Goal: Task Accomplishment & Management: Manage account settings

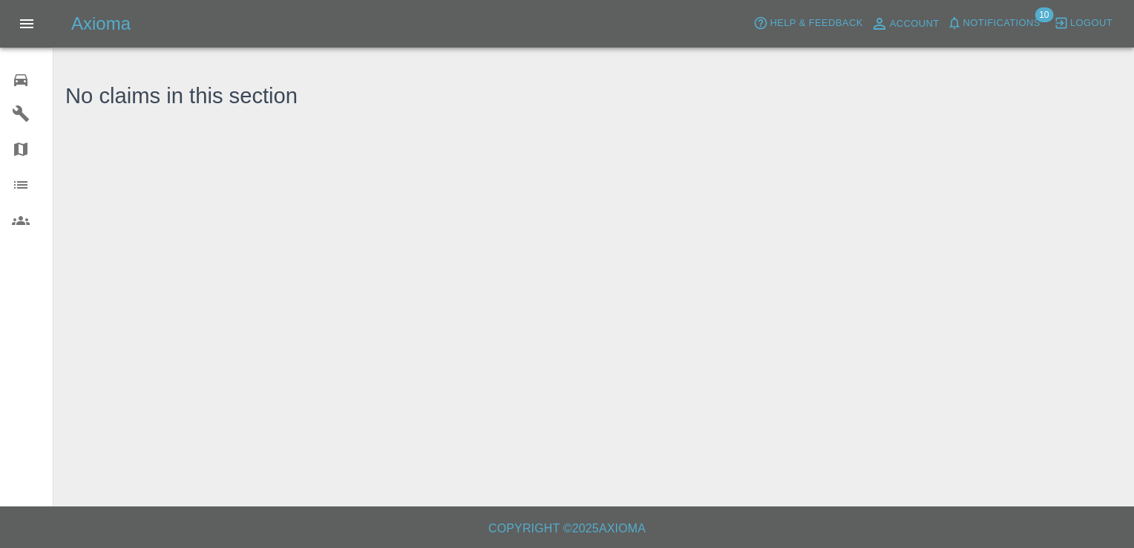
click at [25, 72] on icon at bounding box center [21, 80] width 18 height 18
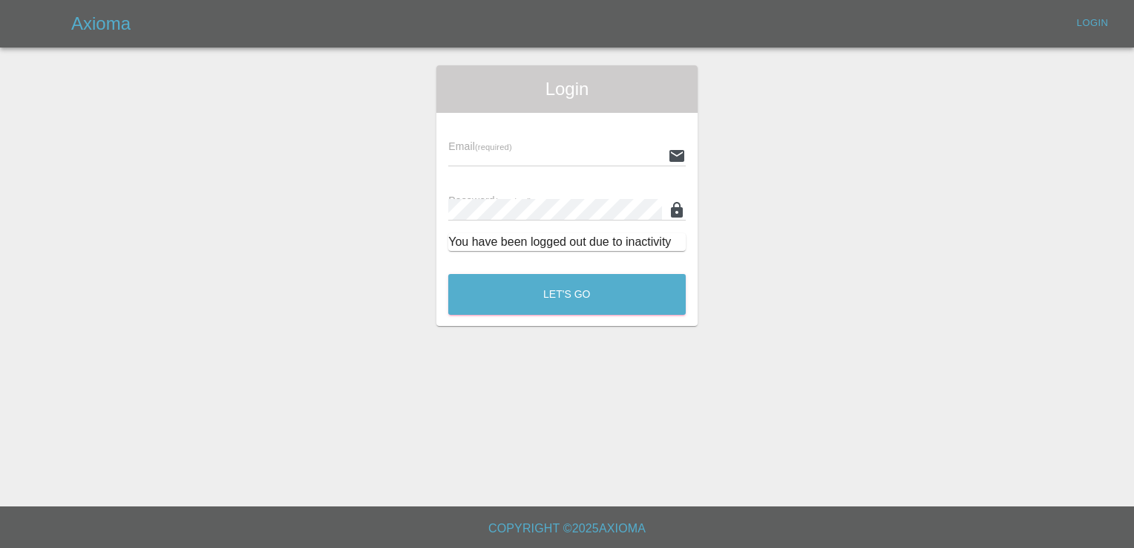
type input "[EMAIL_ADDRESS][DOMAIN_NAME]"
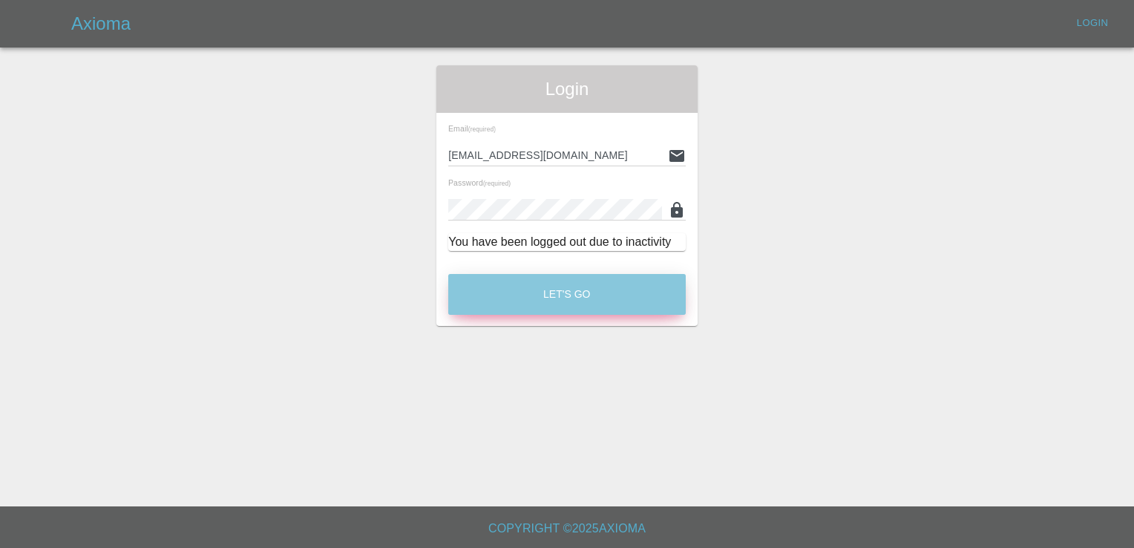
click at [627, 290] on button "Let's Go" at bounding box center [566, 294] width 237 height 41
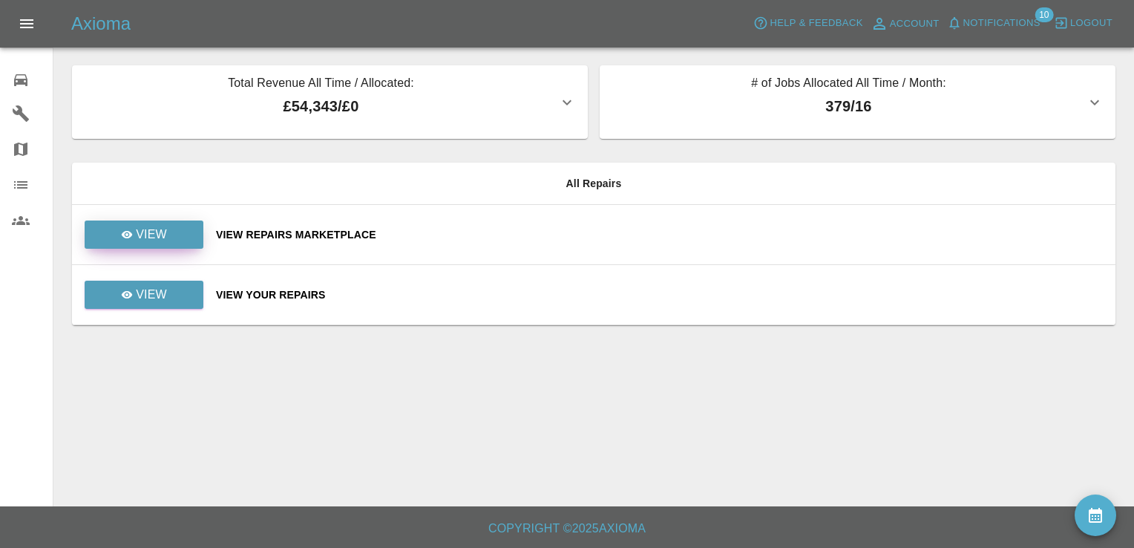
click at [171, 231] on link "View" at bounding box center [144, 234] width 119 height 28
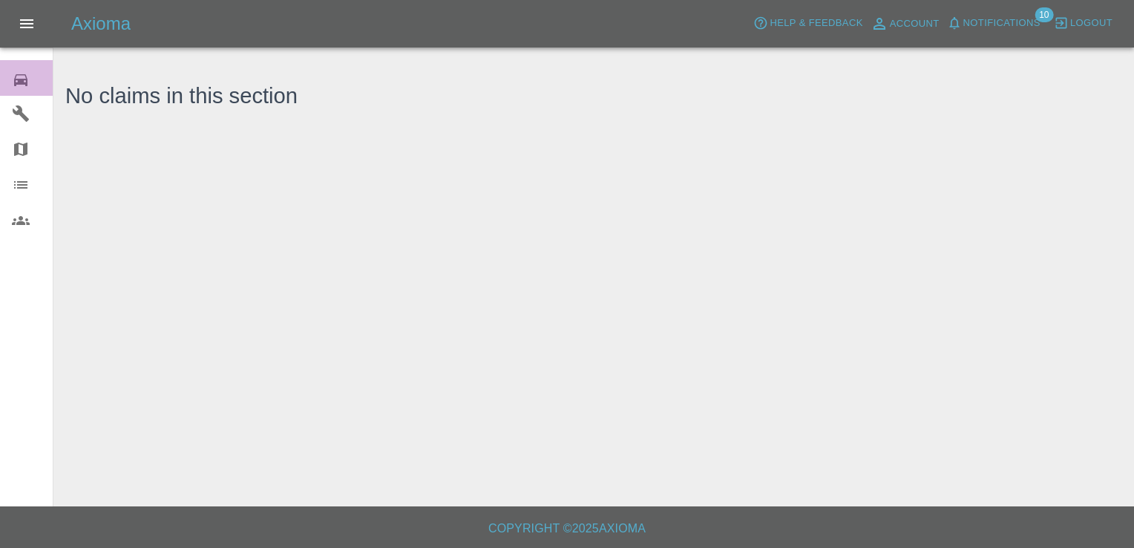
click at [20, 82] on icon at bounding box center [20, 80] width 13 height 12
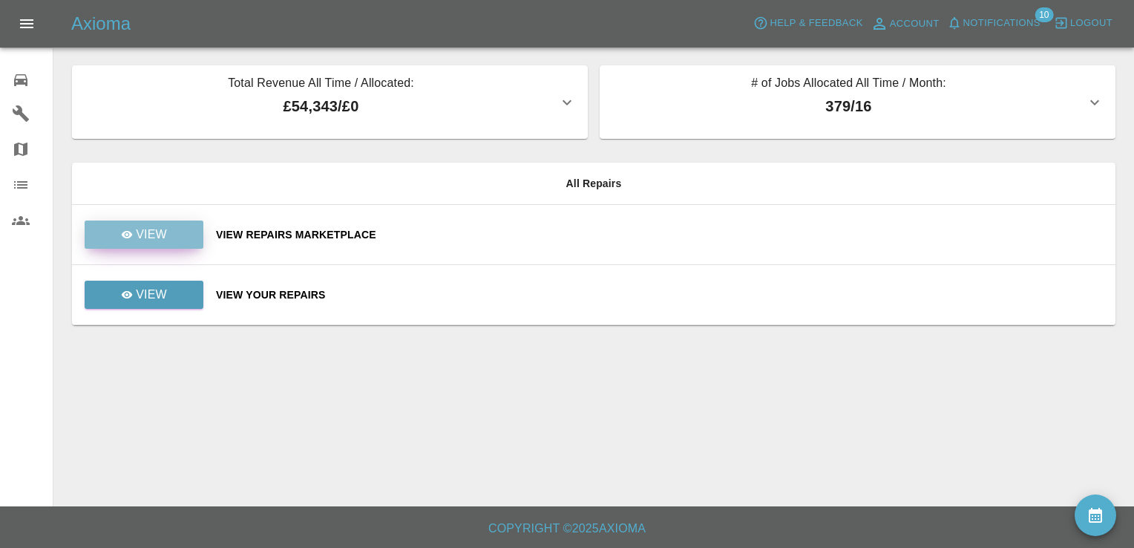
click at [175, 242] on link "View" at bounding box center [144, 234] width 119 height 28
